Goal: Task Accomplishment & Management: Manage account settings

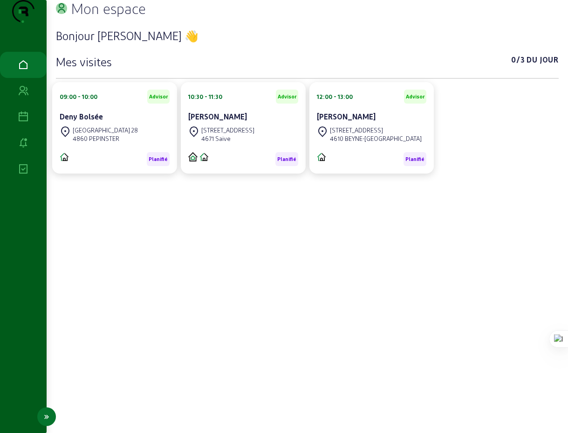
click at [48, 418] on icon at bounding box center [46, 416] width 11 height 11
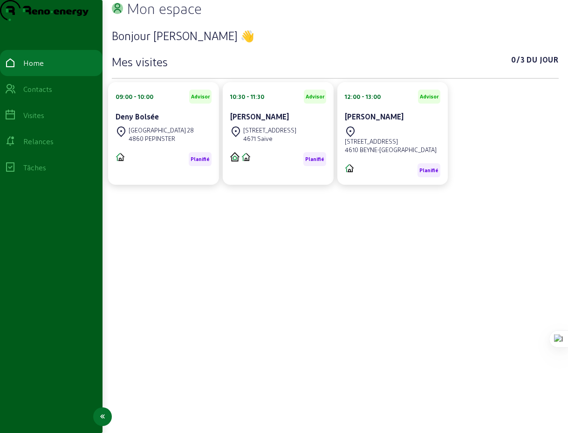
click at [43, 147] on div "Relances" at bounding box center [38, 141] width 30 height 11
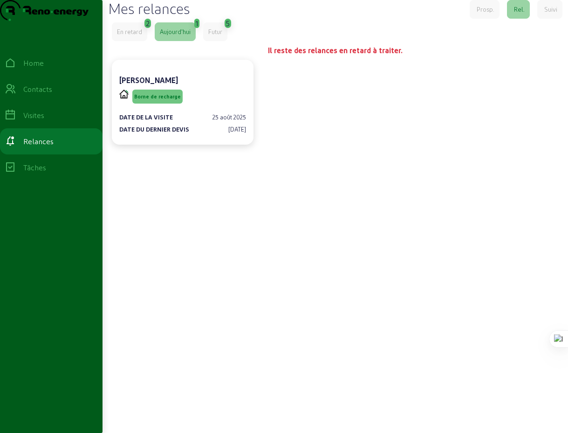
click at [140, 36] on div "En retard" at bounding box center [129, 32] width 25 height 8
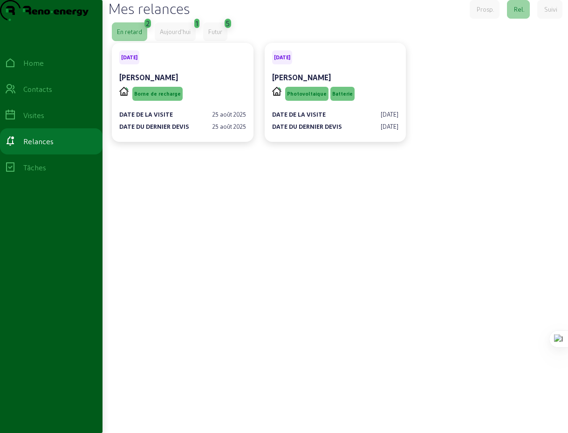
click at [180, 36] on div "Aujourd'hui" at bounding box center [175, 32] width 31 height 8
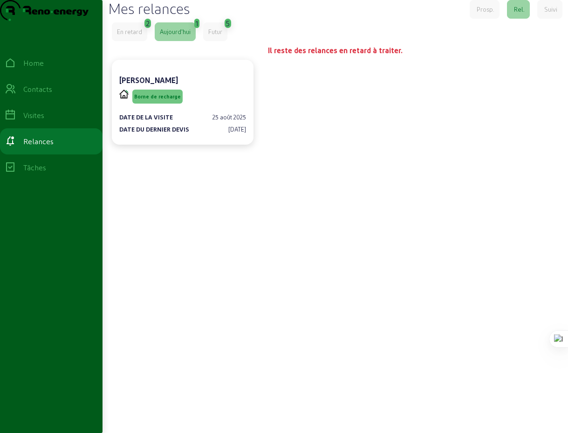
click at [131, 36] on div "En retard" at bounding box center [129, 32] width 25 height 8
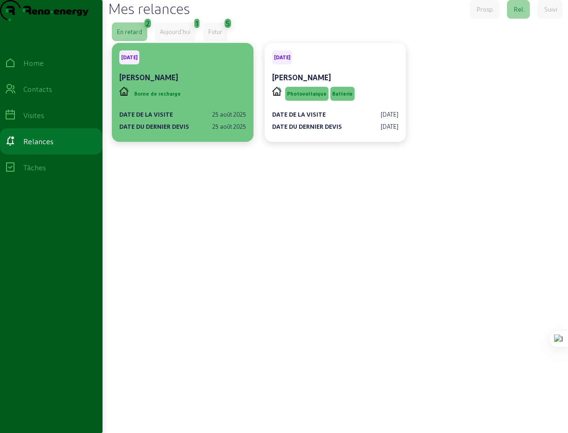
click at [150, 82] on cam-card-title "[PERSON_NAME]" at bounding box center [148, 77] width 59 height 9
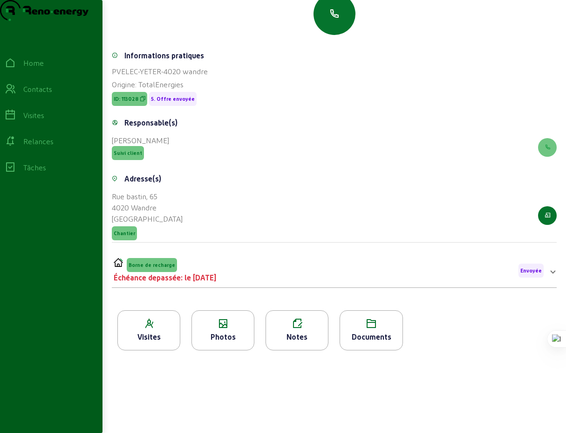
scroll to position [55, 0]
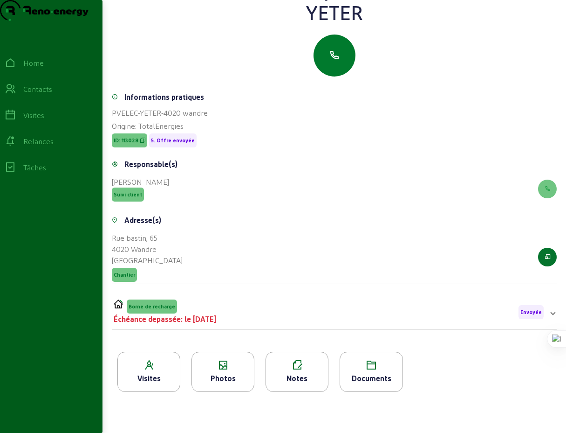
click at [331, 61] on icon "button" at bounding box center [334, 55] width 11 height 11
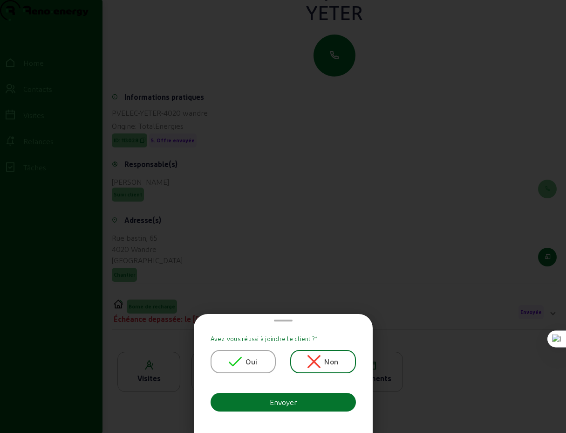
scroll to position [0, 0]
click at [286, 319] on span at bounding box center [283, 320] width 19 height 2
drag, startPoint x: 291, startPoint y: 317, endPoint x: 271, endPoint y: 343, distance: 32.9
click at [272, 357] on cam-bottom-sheet-template-generic "Avez-vous réussi à joindre le client ? * Oui Non Envoyer" at bounding box center [283, 372] width 164 height 111
click at [333, 219] on div at bounding box center [283, 216] width 566 height 433
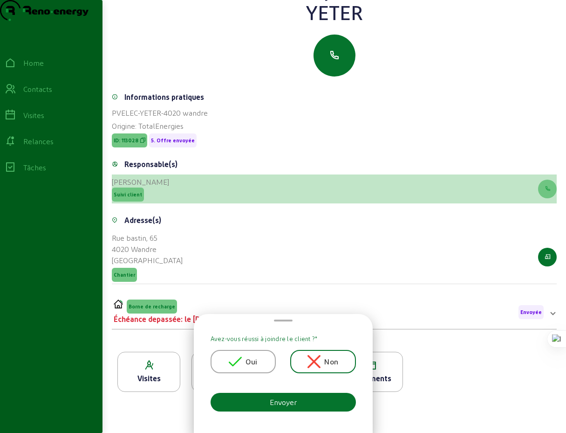
click at [333, 203] on div "[PERSON_NAME] client" at bounding box center [334, 188] width 445 height 29
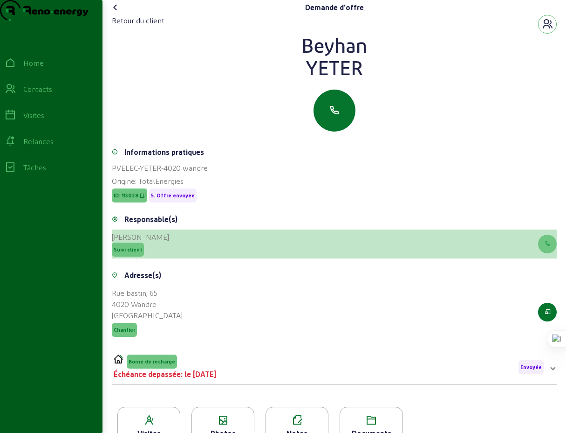
scroll to position [55, 0]
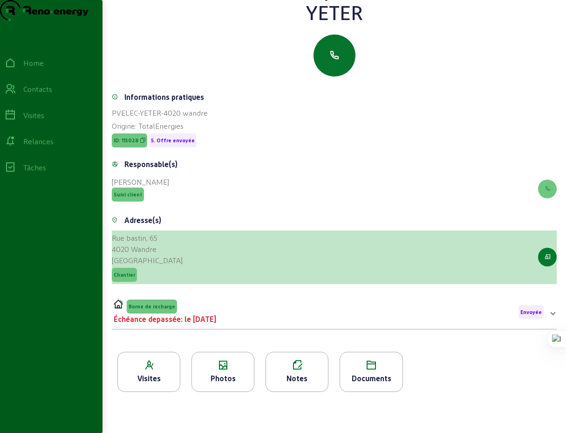
click at [545, 261] on icon "button" at bounding box center [548, 257] width 6 height 8
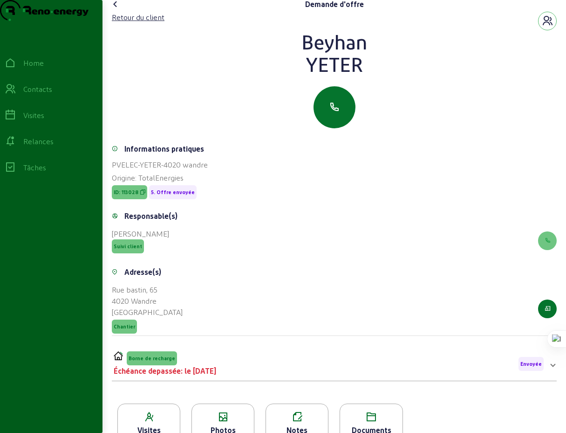
scroll to position [0, 0]
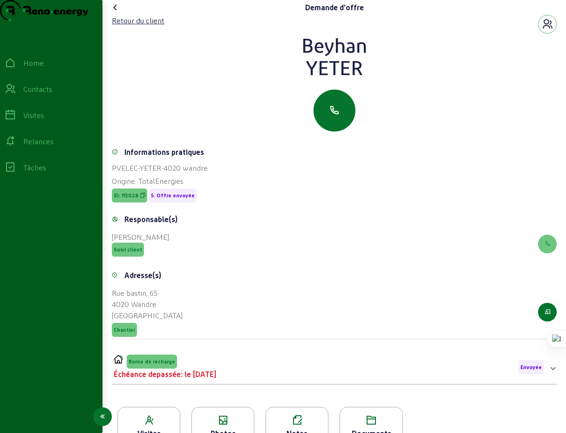
click at [45, 147] on div "Relances" at bounding box center [38, 141] width 30 height 11
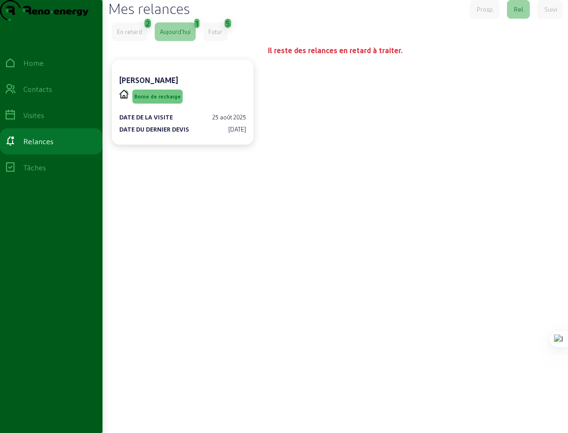
click at [124, 36] on div "En retard" at bounding box center [129, 32] width 25 height 8
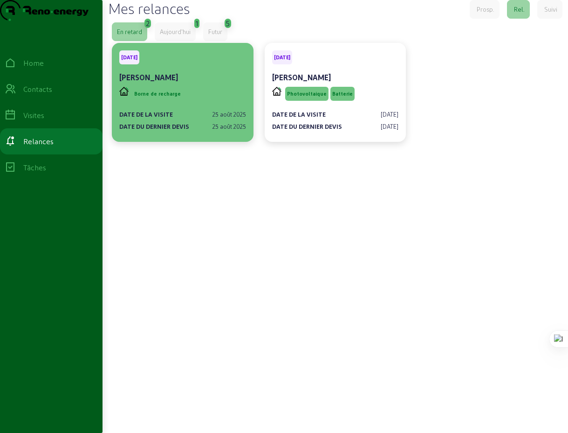
click at [132, 82] on cam-card-title "[PERSON_NAME]" at bounding box center [148, 77] width 59 height 9
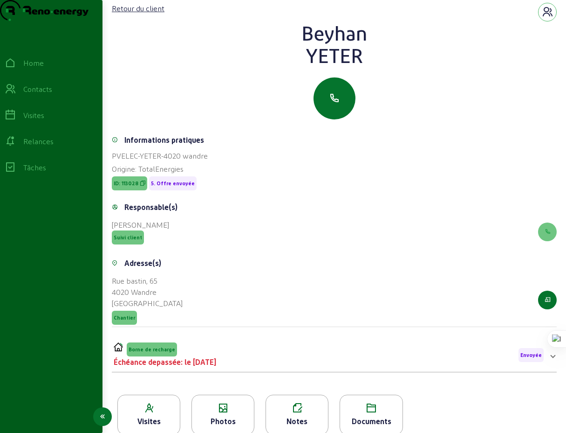
scroll to position [13, 0]
click at [42, 121] on div "Visites" at bounding box center [33, 115] width 21 height 11
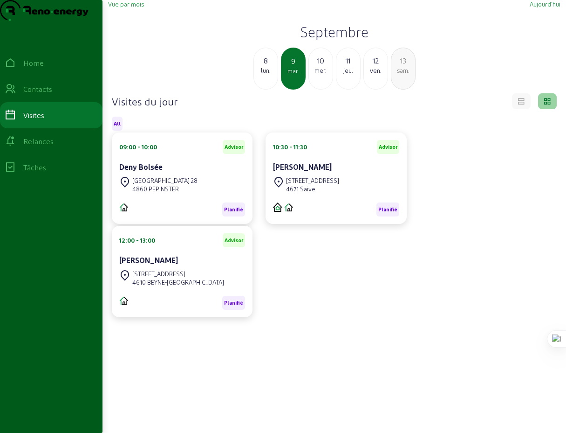
click at [119, 7] on span "Vue par mois" at bounding box center [126, 3] width 36 height 7
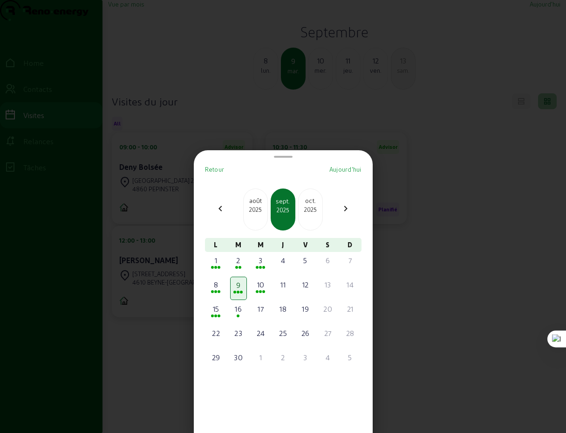
click at [222, 210] on mat-icon "chevron_left" at bounding box center [220, 208] width 11 height 11
click at [221, 359] on div "25" at bounding box center [216, 357] width 15 height 11
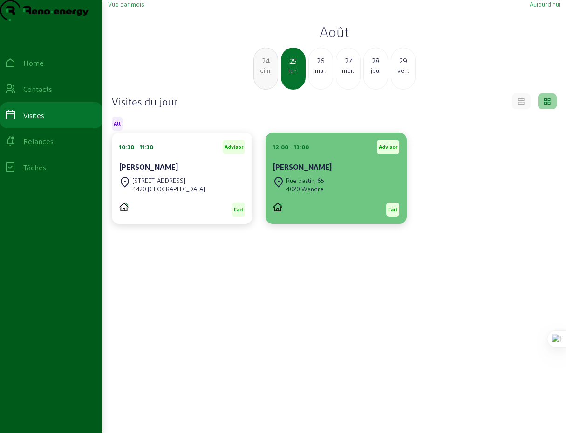
click at [322, 193] on div "4020 Wandre" at bounding box center [305, 189] width 38 height 8
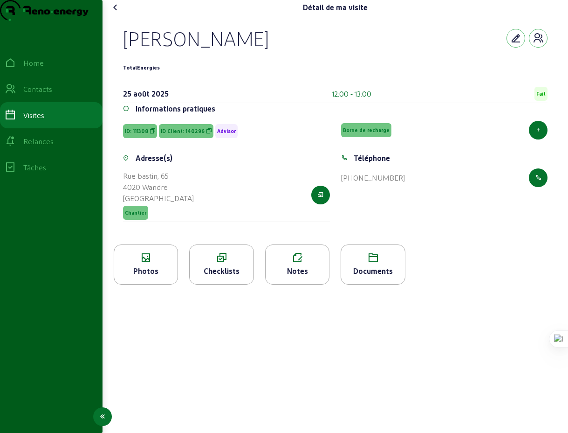
click at [43, 147] on div "Relances" at bounding box center [38, 141] width 30 height 11
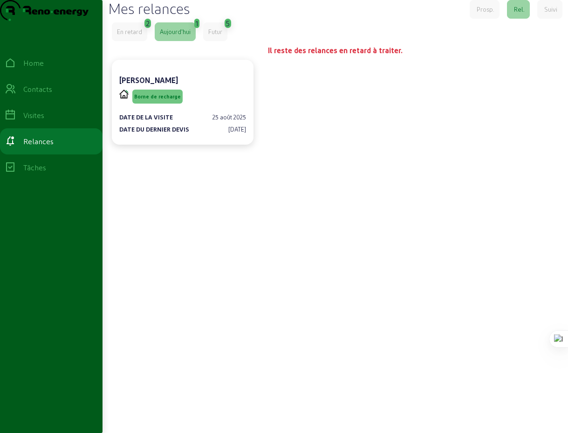
click at [135, 36] on div "En retard" at bounding box center [129, 32] width 25 height 8
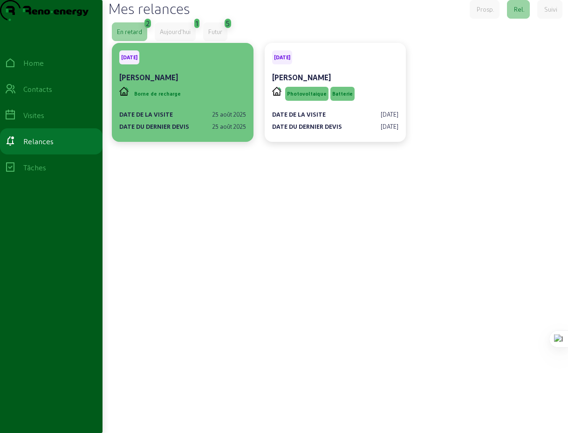
click at [196, 83] on div "[PERSON_NAME]" at bounding box center [182, 77] width 127 height 11
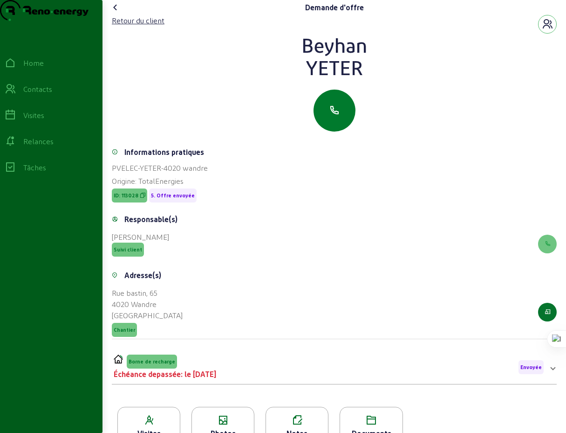
click at [331, 131] on button "button" at bounding box center [335, 111] width 42 height 42
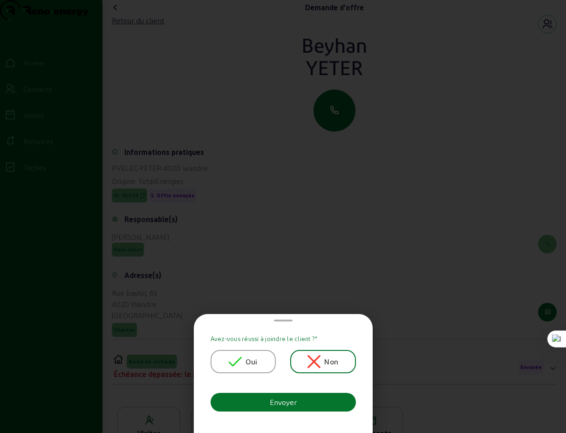
click at [330, 361] on span "Non" at bounding box center [331, 361] width 14 height 11
click at [327, 359] on span "Non" at bounding box center [331, 361] width 14 height 11
click at [298, 401] on button "Envoyer" at bounding box center [283, 402] width 145 height 19
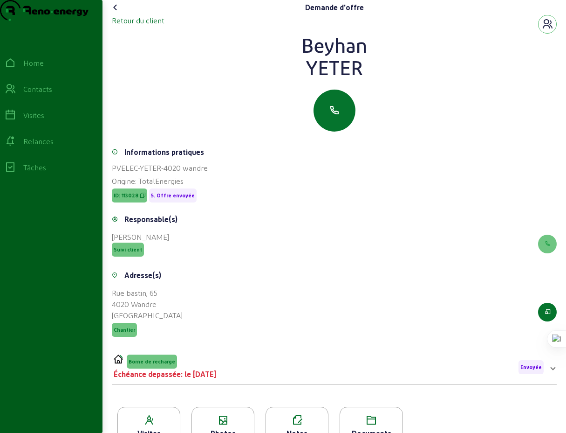
click at [124, 26] on div "Retour du client" at bounding box center [138, 20] width 53 height 11
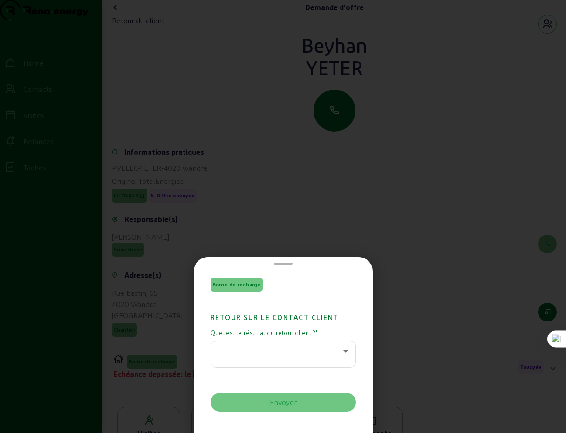
click at [344, 351] on icon at bounding box center [345, 350] width 11 height 11
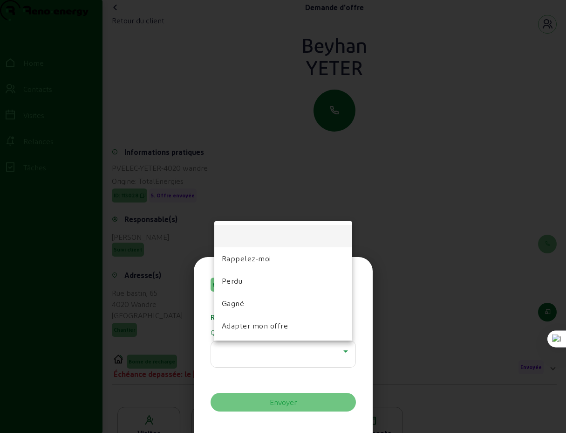
click at [386, 215] on div at bounding box center [283, 216] width 566 height 433
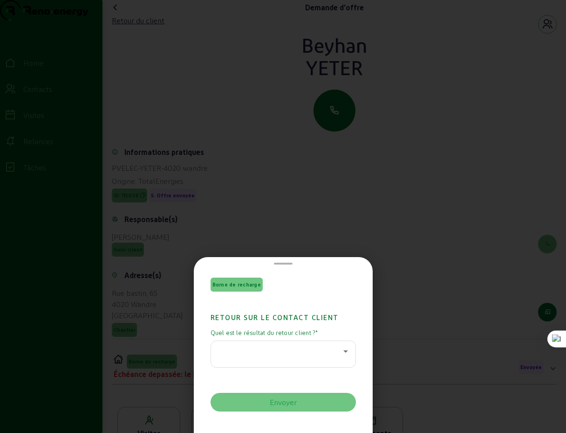
click at [283, 262] on span at bounding box center [283, 263] width 19 height 2
click at [285, 262] on span at bounding box center [283, 263] width 19 height 2
drag, startPoint x: 285, startPoint y: 259, endPoint x: 289, endPoint y: 294, distance: 35.2
click at [289, 294] on cam-bottom-sheet-template-generic "Borne de recharge Retour sur le contact client Quel est le résultat du retour c…" at bounding box center [283, 345] width 164 height 168
click at [304, 221] on div at bounding box center [283, 216] width 566 height 433
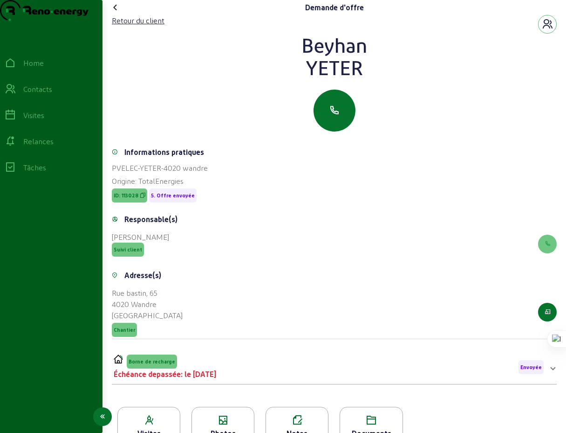
click at [48, 147] on div "Relances" at bounding box center [38, 141] width 30 height 11
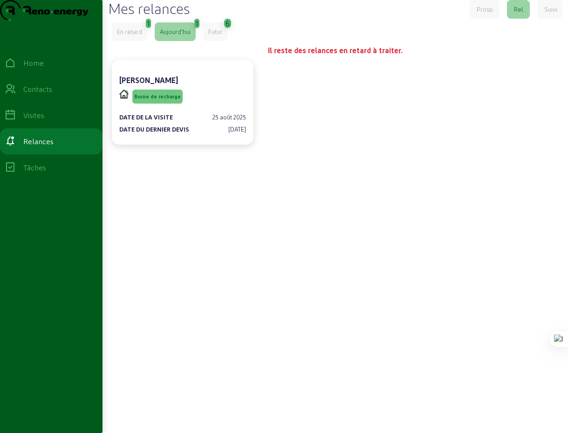
click at [130, 36] on div "En retard" at bounding box center [129, 32] width 25 height 8
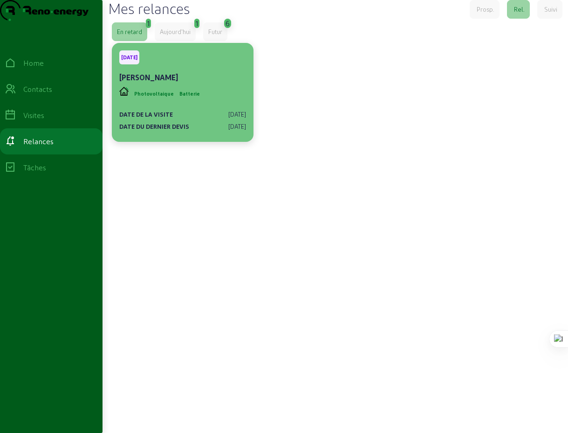
click at [170, 82] on cam-card-title "[PERSON_NAME]" at bounding box center [148, 77] width 59 height 9
